Goal: Transaction & Acquisition: Purchase product/service

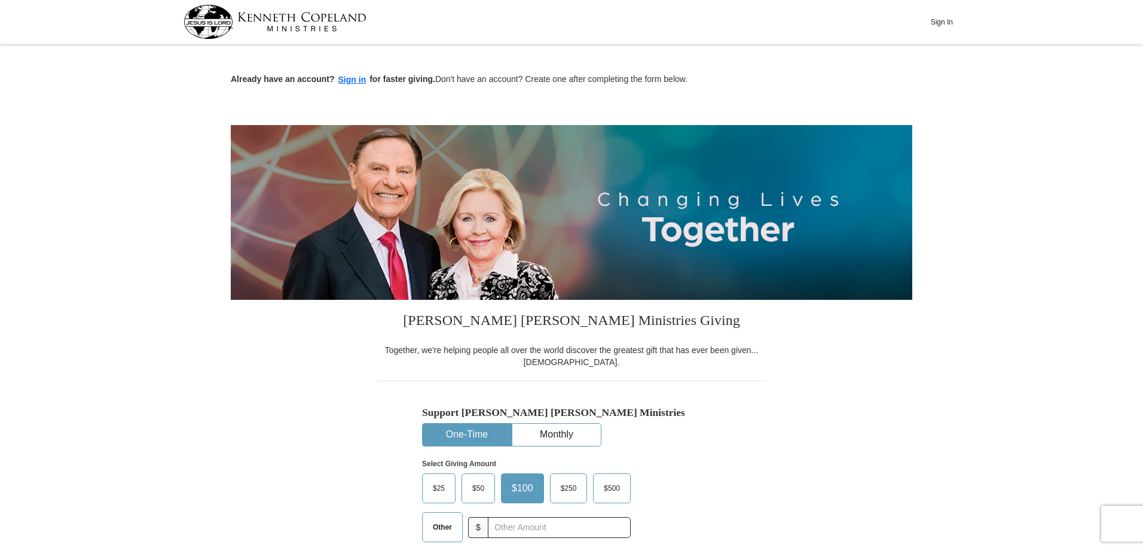
click at [471, 482] on span "$50" at bounding box center [478, 488] width 24 height 18
click at [0, 0] on input "$50" at bounding box center [0, 0] width 0 height 0
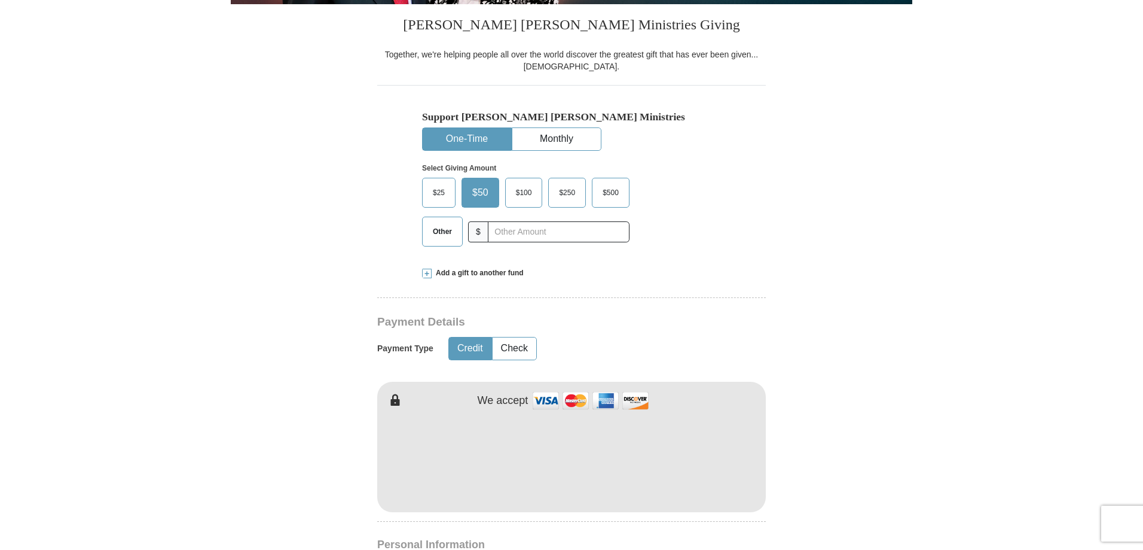
scroll to position [299, 0]
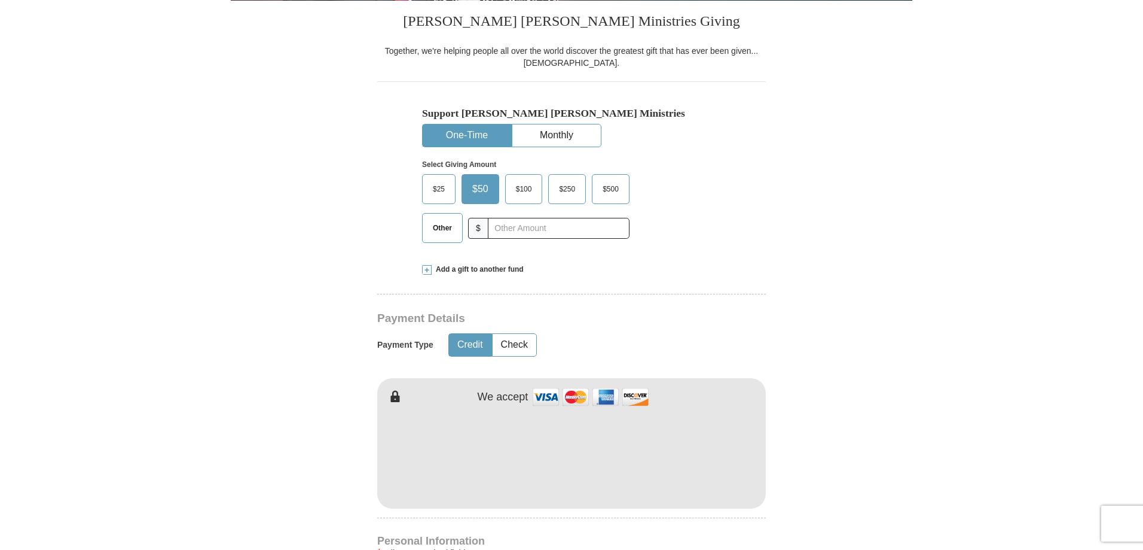
click at [475, 349] on button "Credit" at bounding box center [470, 345] width 42 height 22
type input "[PERSON_NAME]"
type input "Brown"
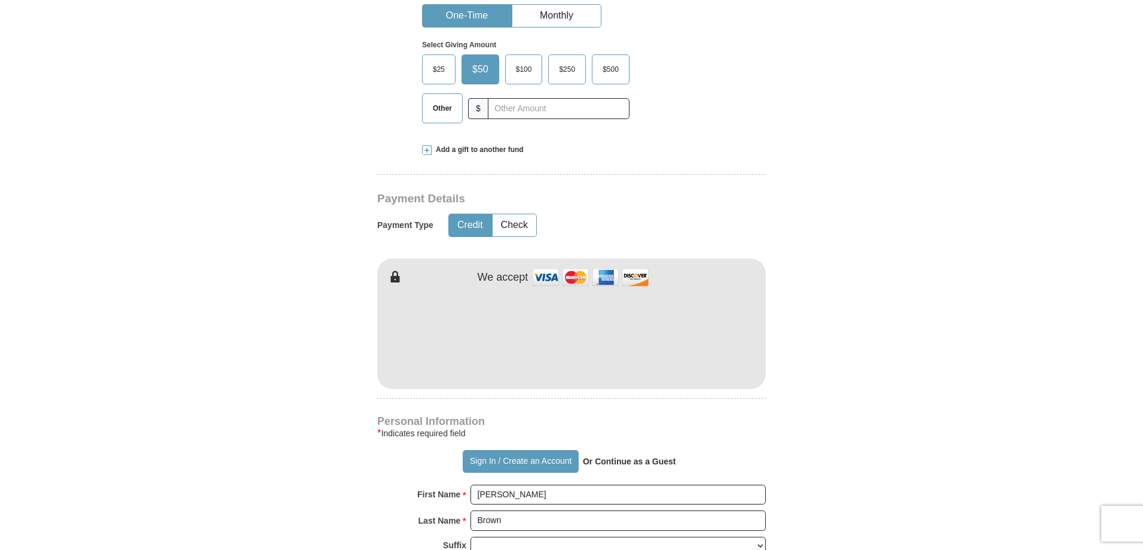
scroll to position [478, 0]
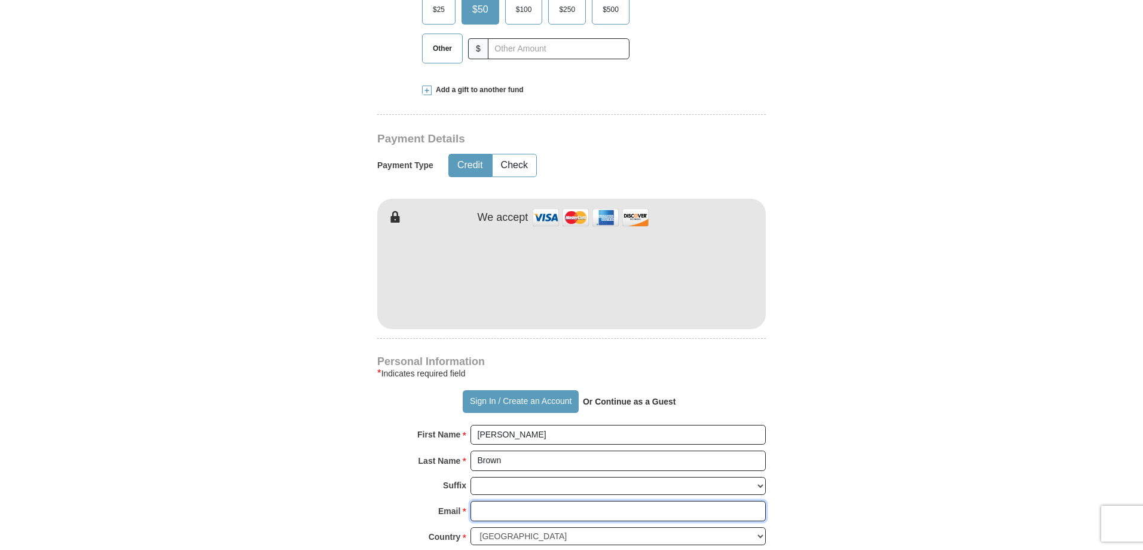
click at [492, 506] on input "Email *" at bounding box center [618, 511] width 295 height 20
type input "[EMAIL_ADDRESS][DOMAIN_NAME]"
type input "2409 W 115th Street"
type input "Hawthorne"
select select "CA"
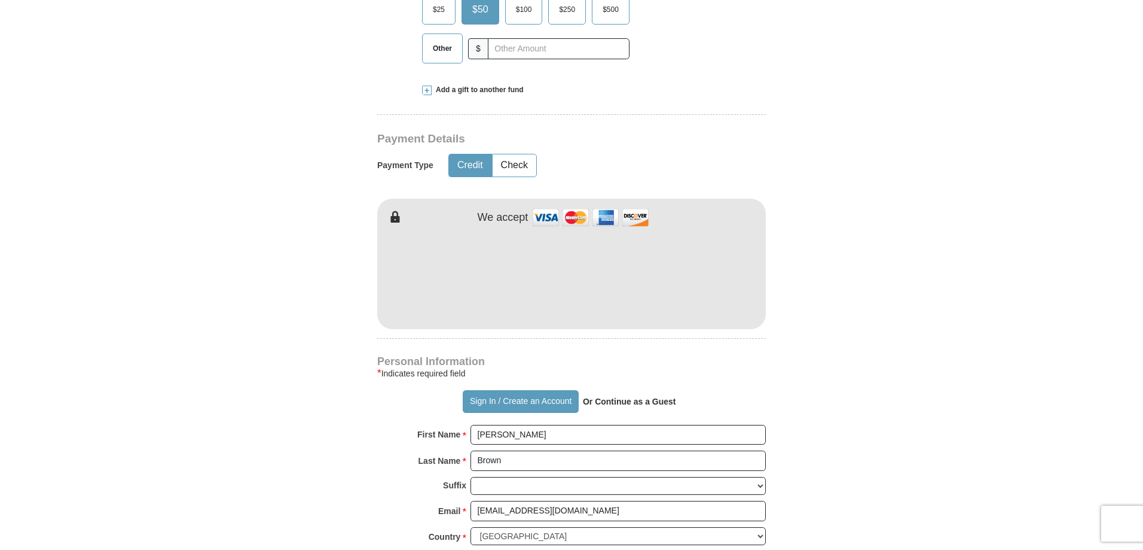
type input "90250"
type input "4242369270"
click at [486, 404] on button "Sign In / Create an Account" at bounding box center [520, 401] width 115 height 23
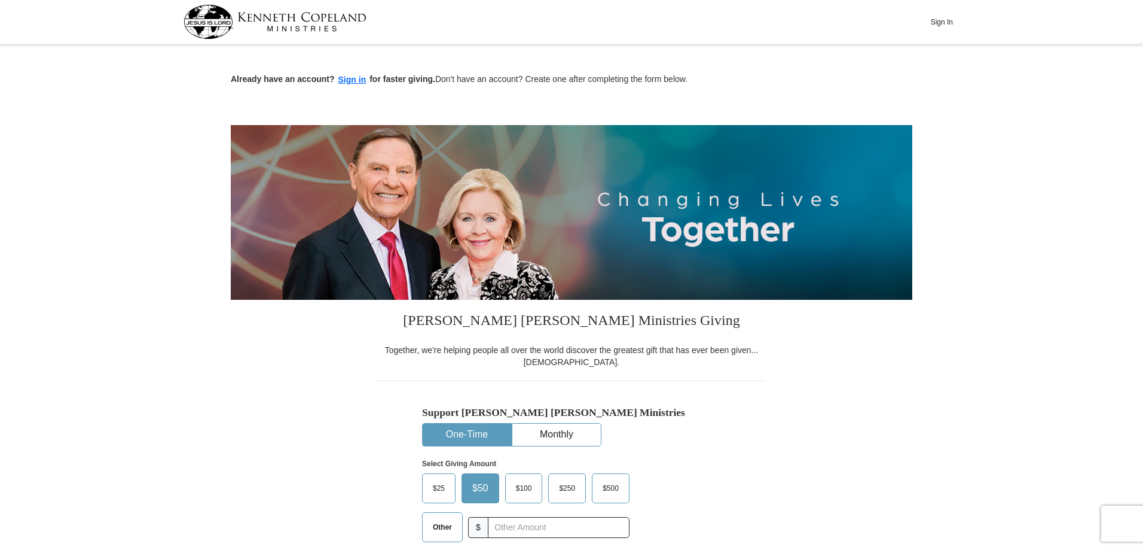
select select "CA"
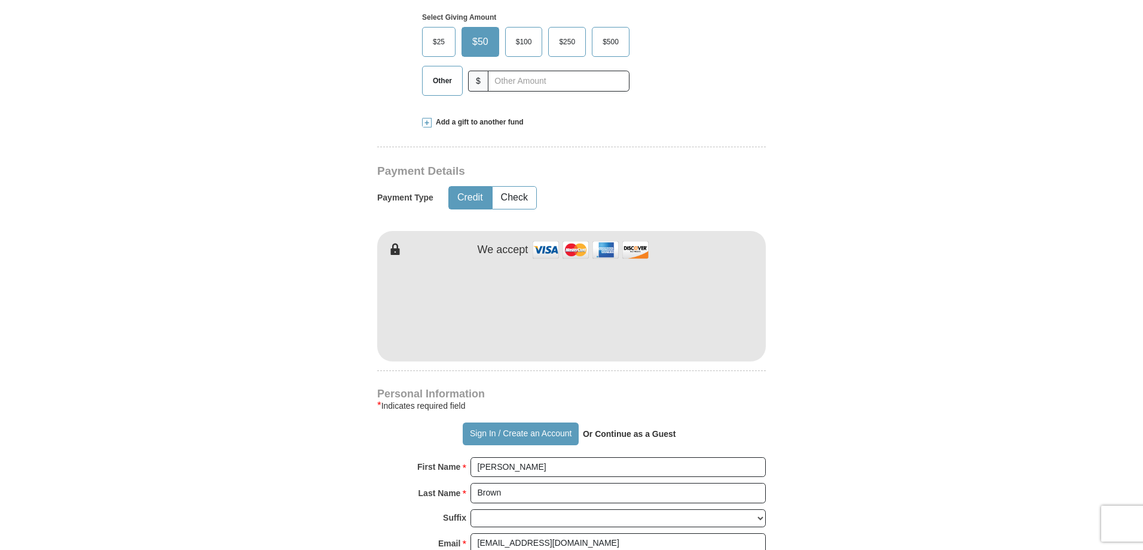
scroll to position [419, 0]
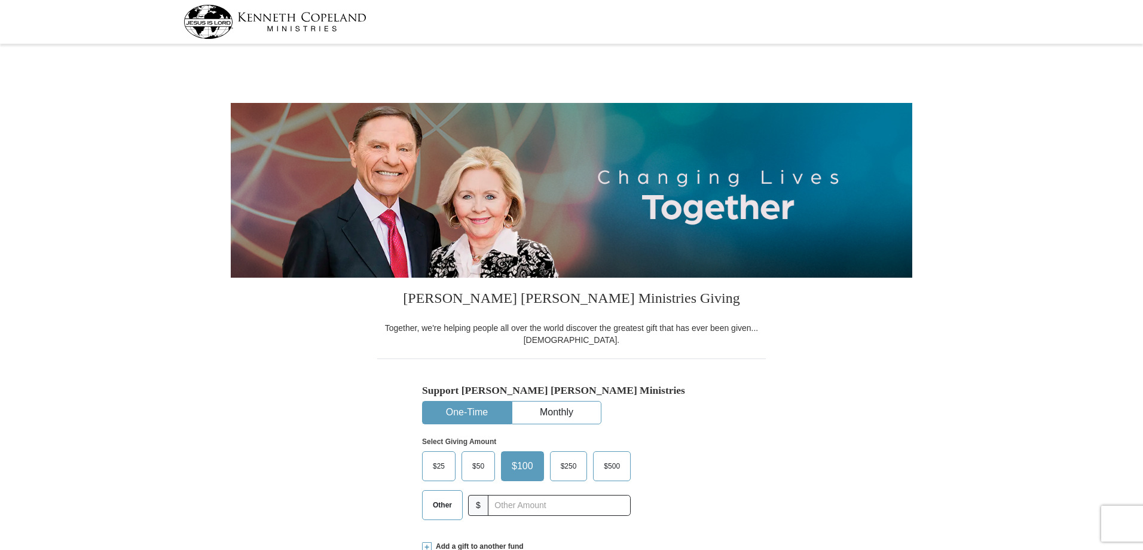
select select "CA"
